Goal: Navigation & Orientation: Go to known website

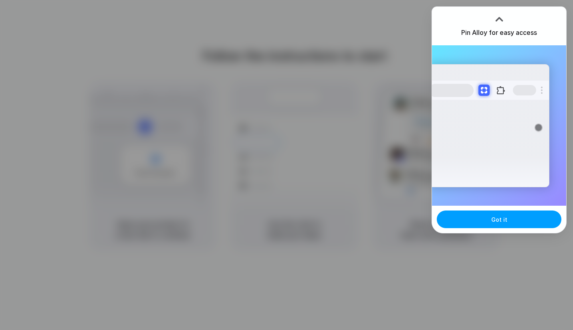
click at [472, 216] on button "Got it" at bounding box center [499, 219] width 125 height 18
